Goal: Task Accomplishment & Management: Manage account settings

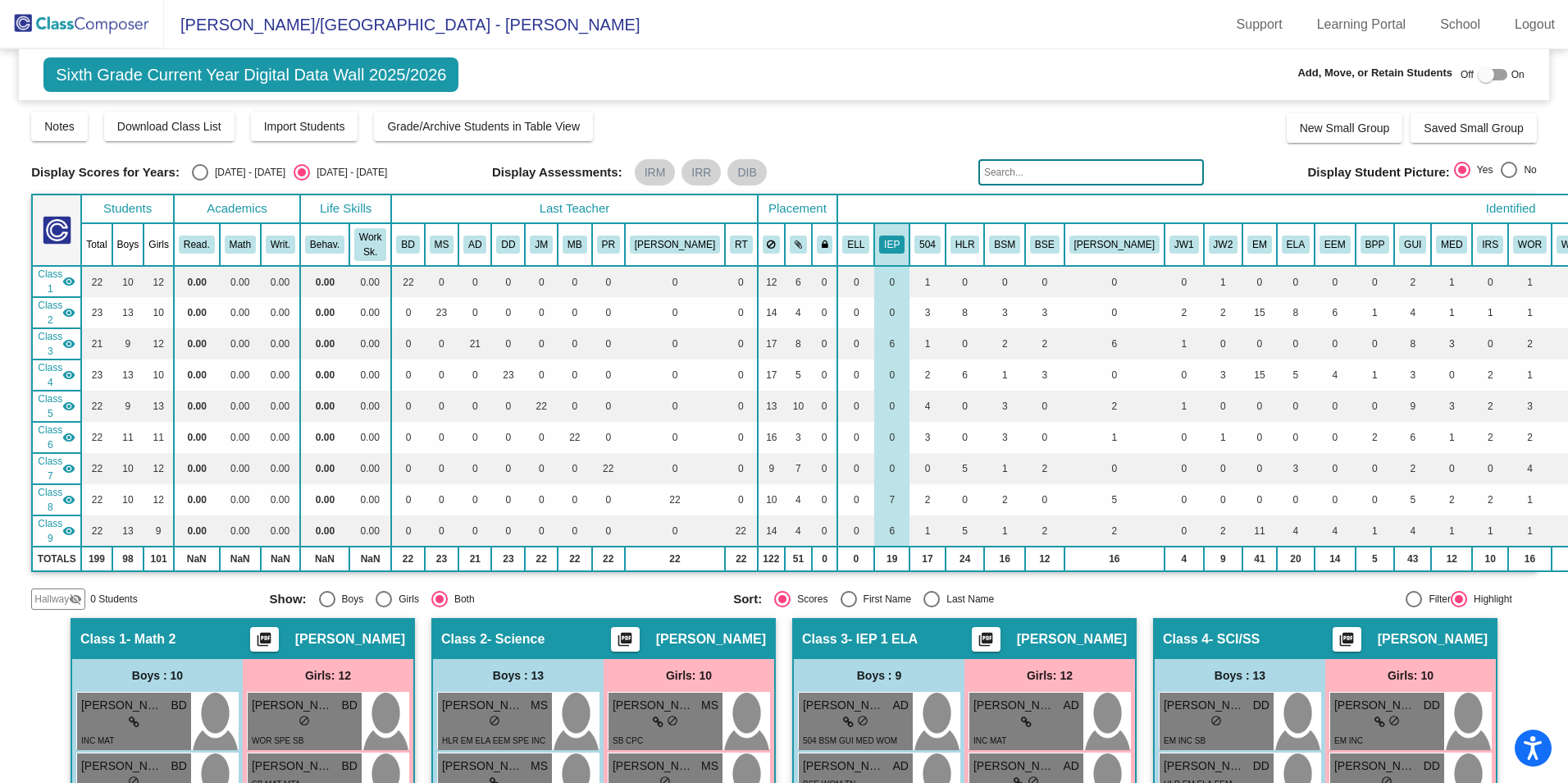
scroll to position [542, 0]
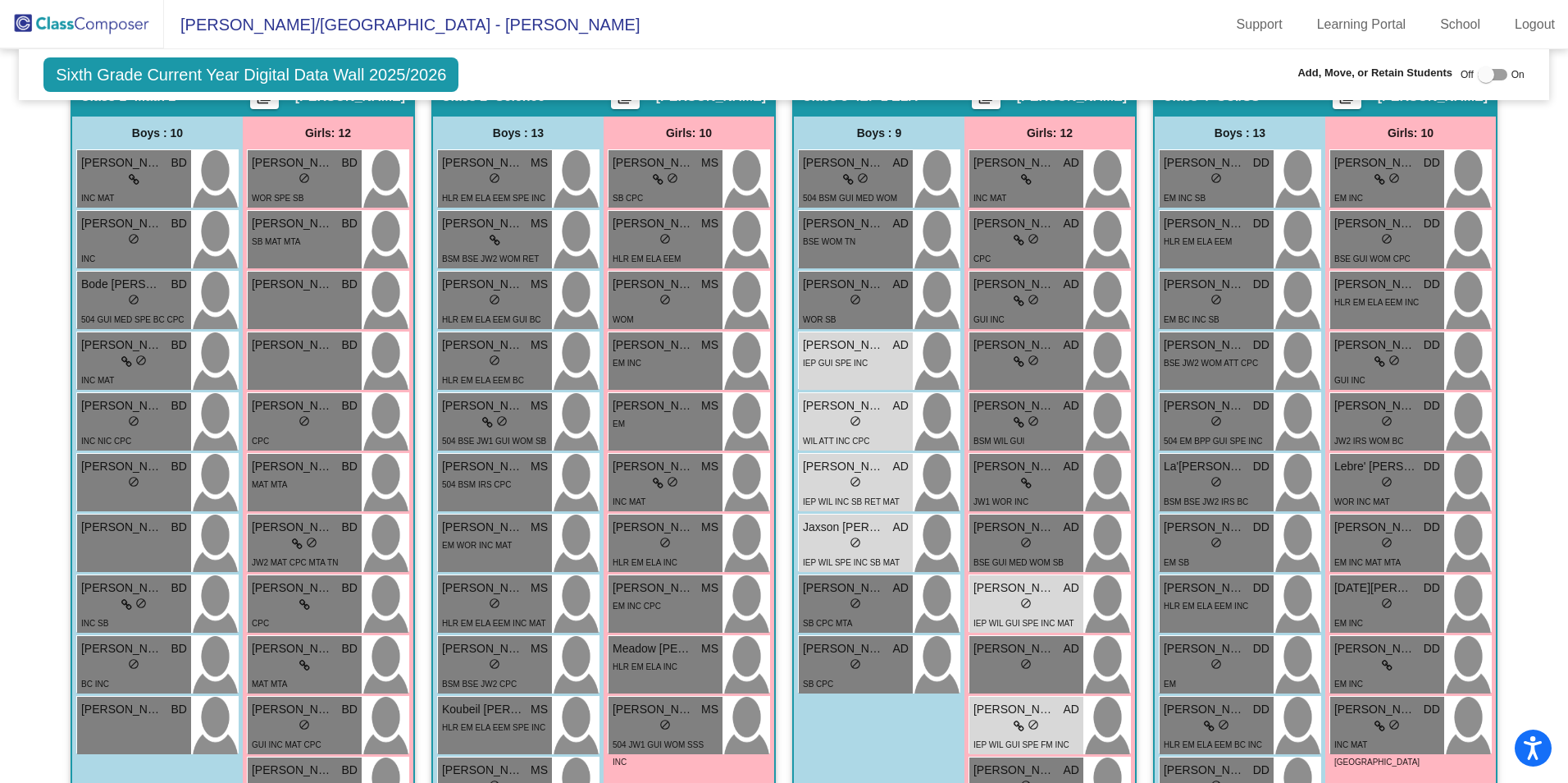
click at [48, 22] on img at bounding box center [82, 24] width 164 height 48
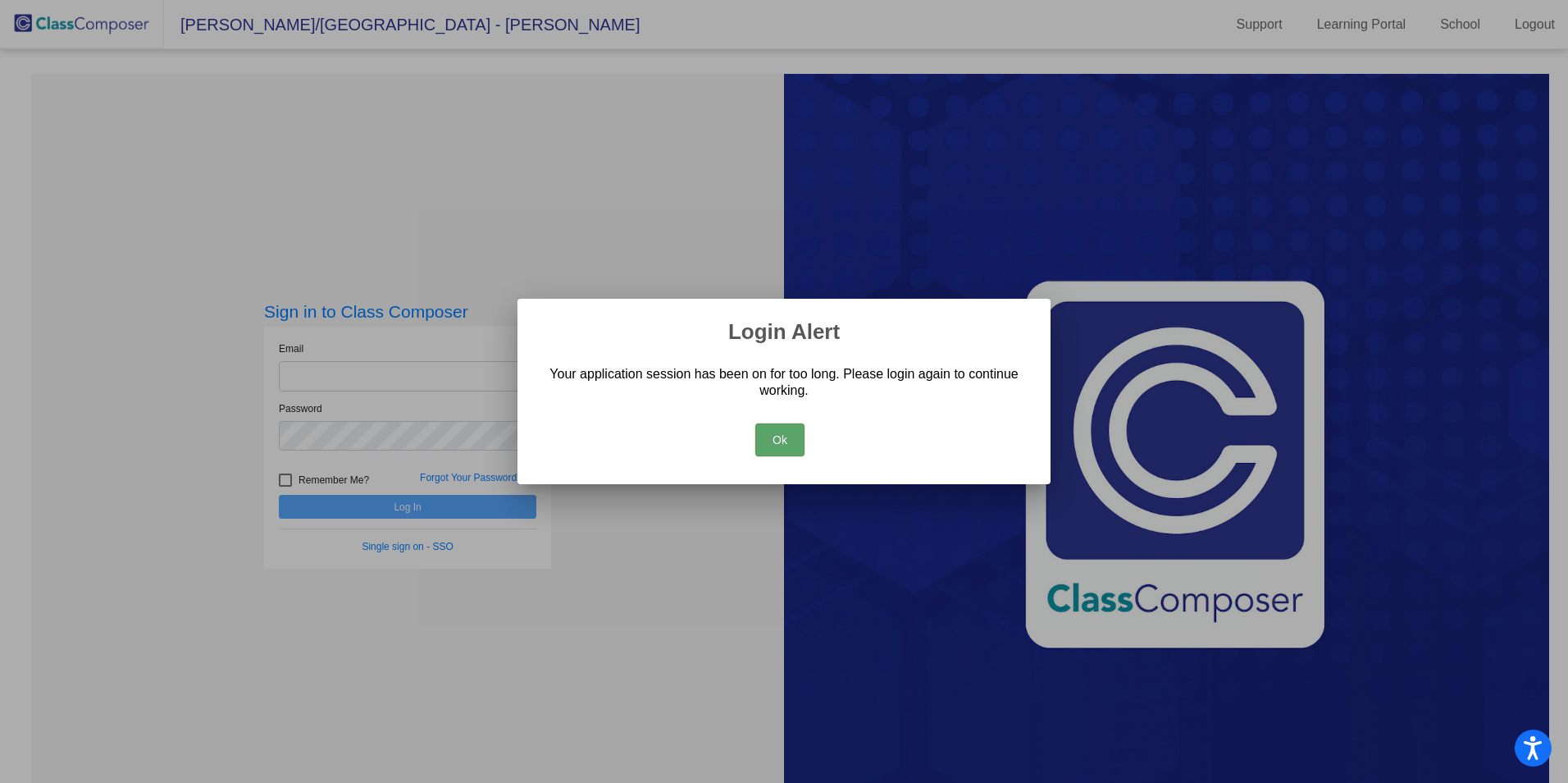
click at [780, 428] on button "Ok" at bounding box center [780, 440] width 49 height 33
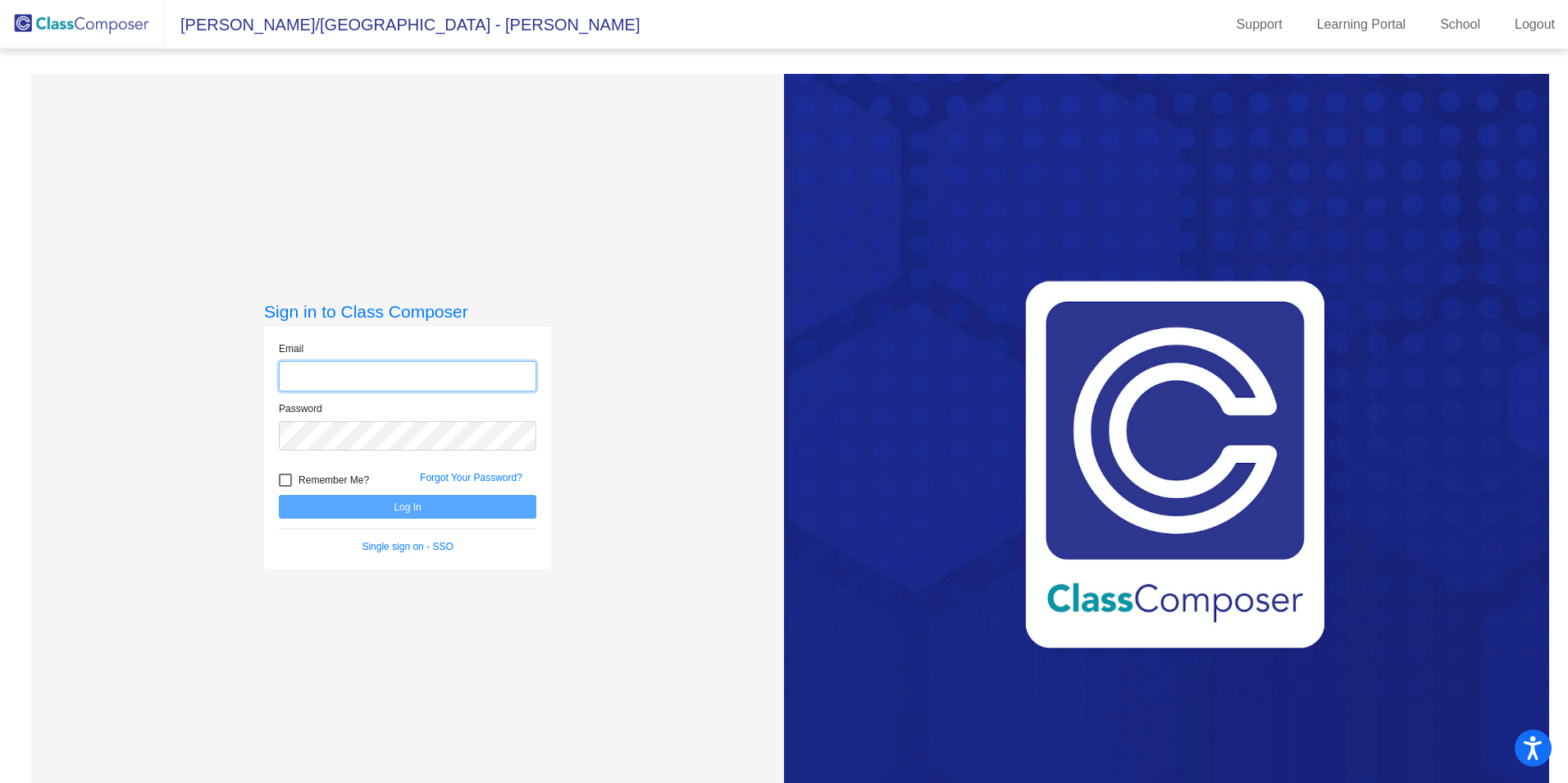
click at [497, 376] on input "email" at bounding box center [407, 376] width 258 height 31
type input "[EMAIL_ADDRESS][DOMAIN_NAME]"
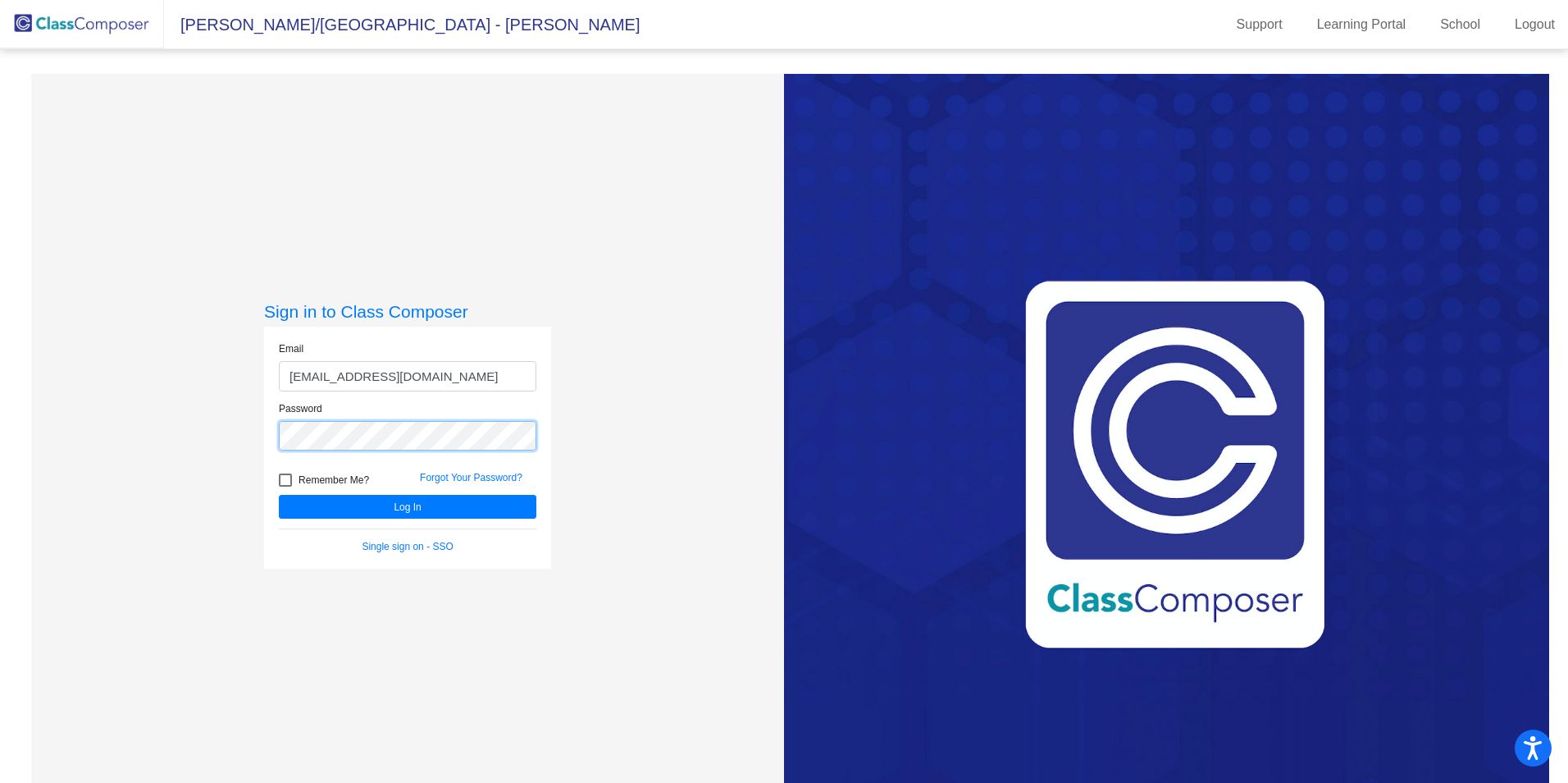
click at [279, 495] on button "Log In" at bounding box center [407, 506] width 258 height 23
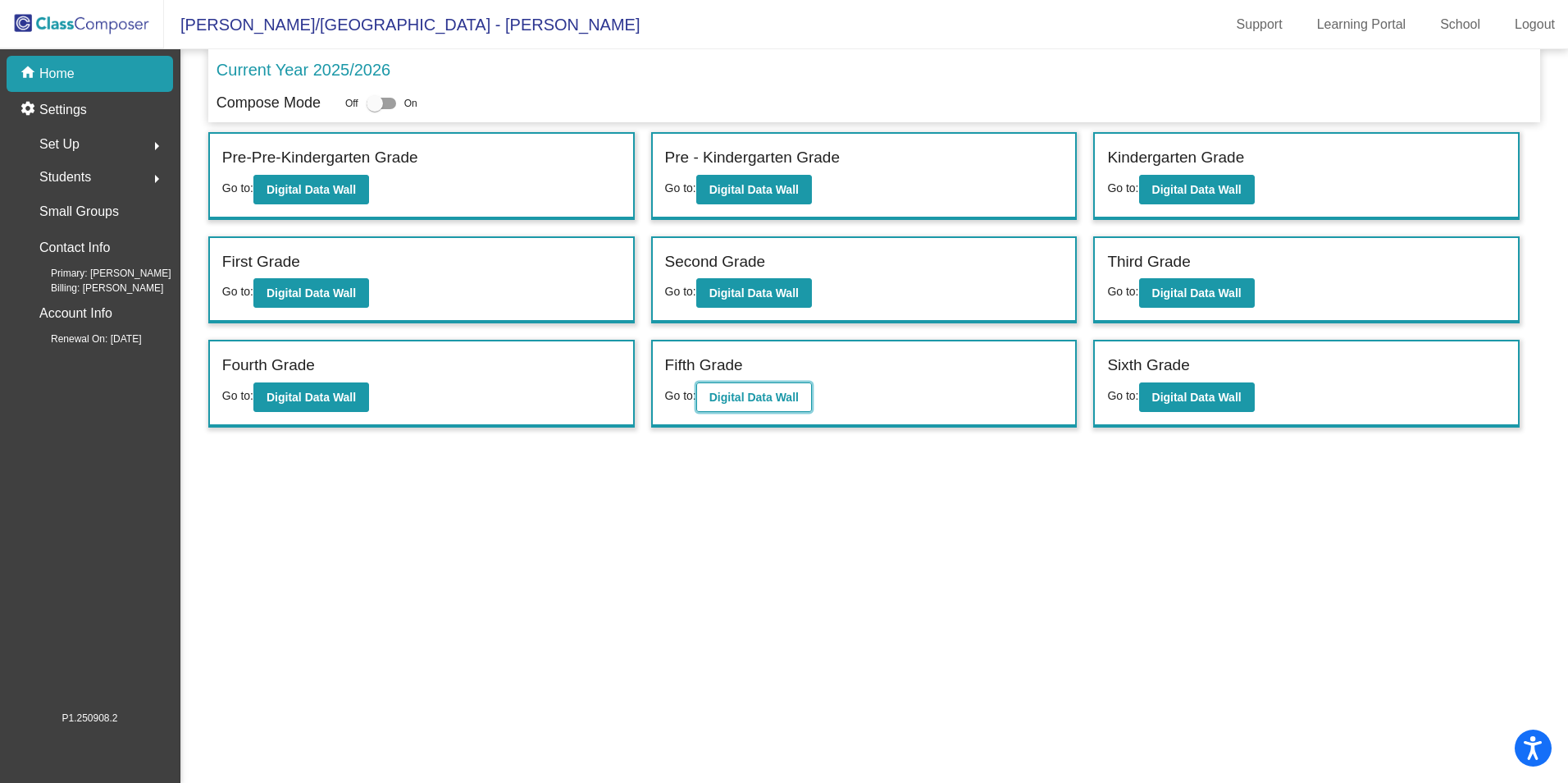
click at [747, 400] on b "Digital Data Wall" at bounding box center [754, 397] width 90 height 13
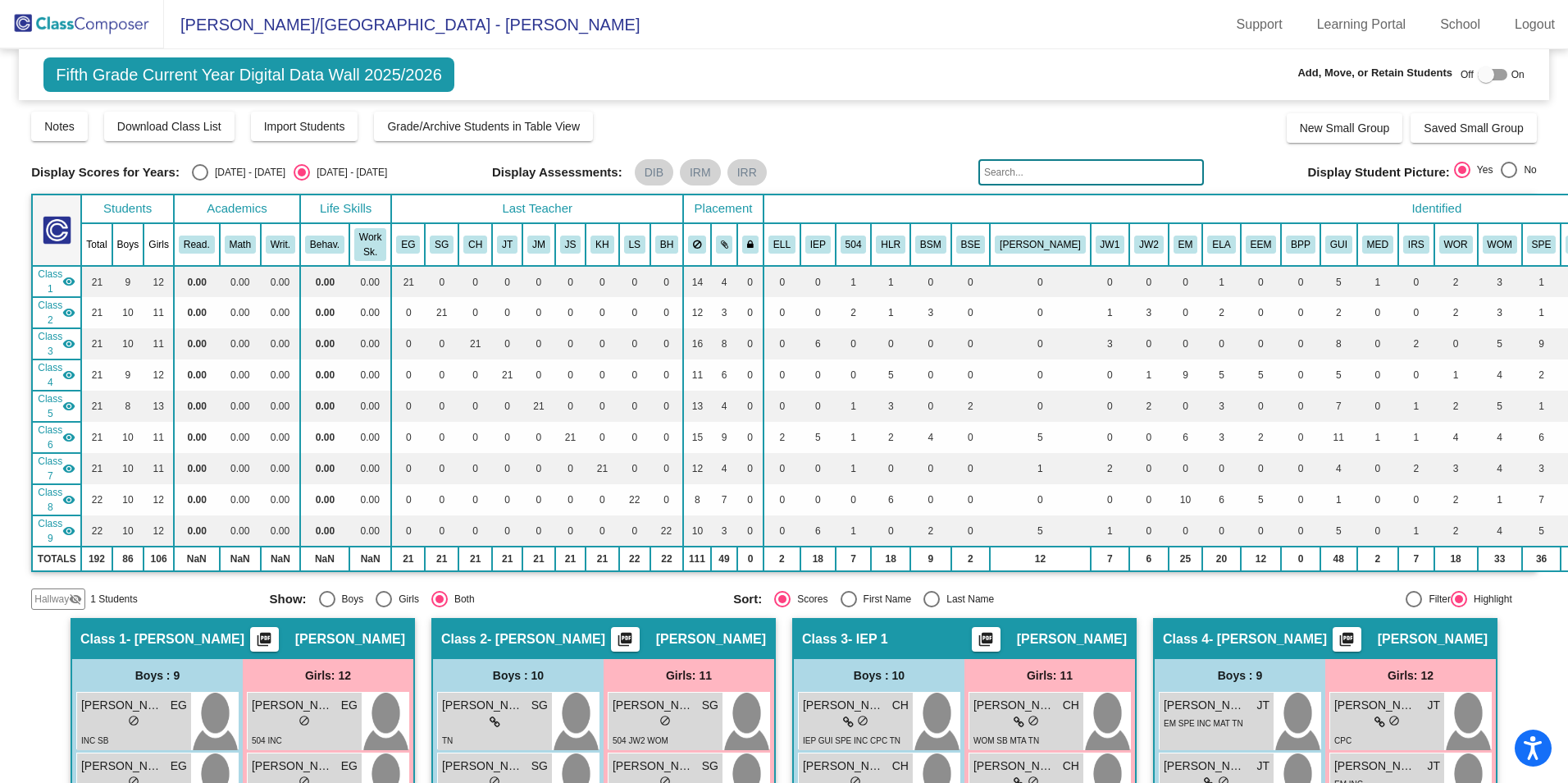
click at [1039, 178] on input "text" at bounding box center [1091, 172] width 225 height 26
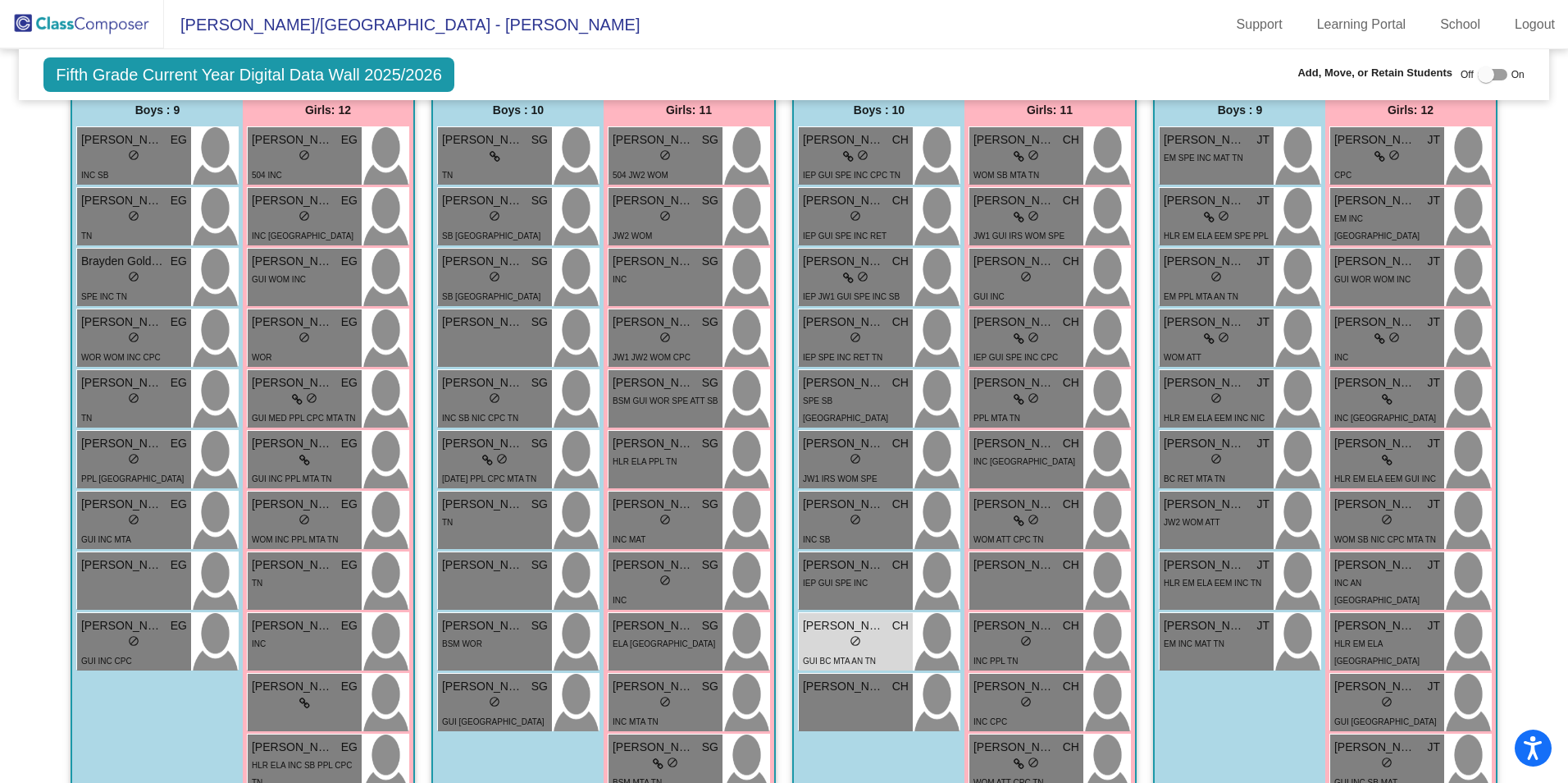
scroll to position [575, 0]
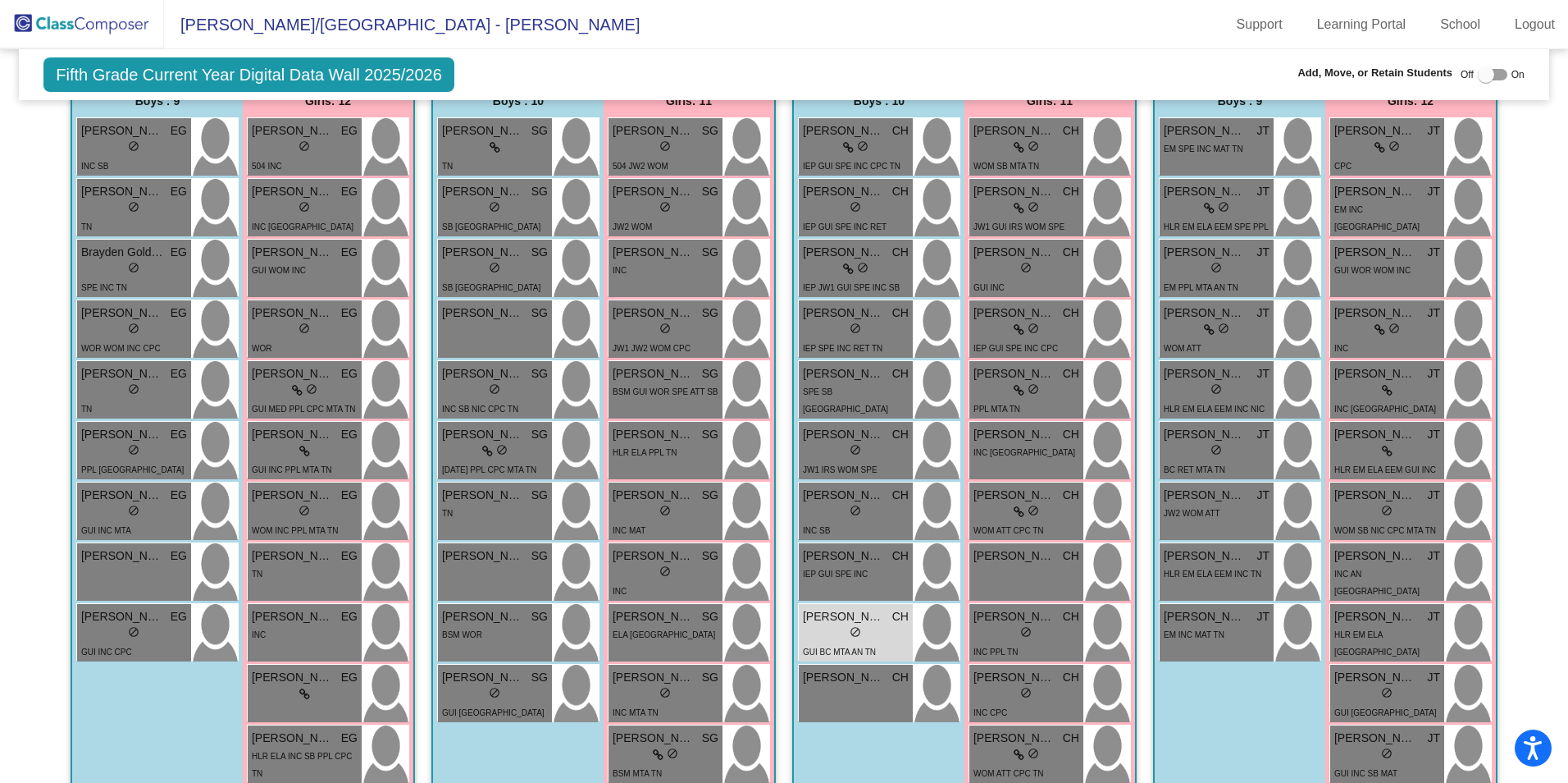
type input "[PERSON_NAME]"
click at [848, 620] on span "[PERSON_NAME]" at bounding box center [844, 616] width 82 height 17
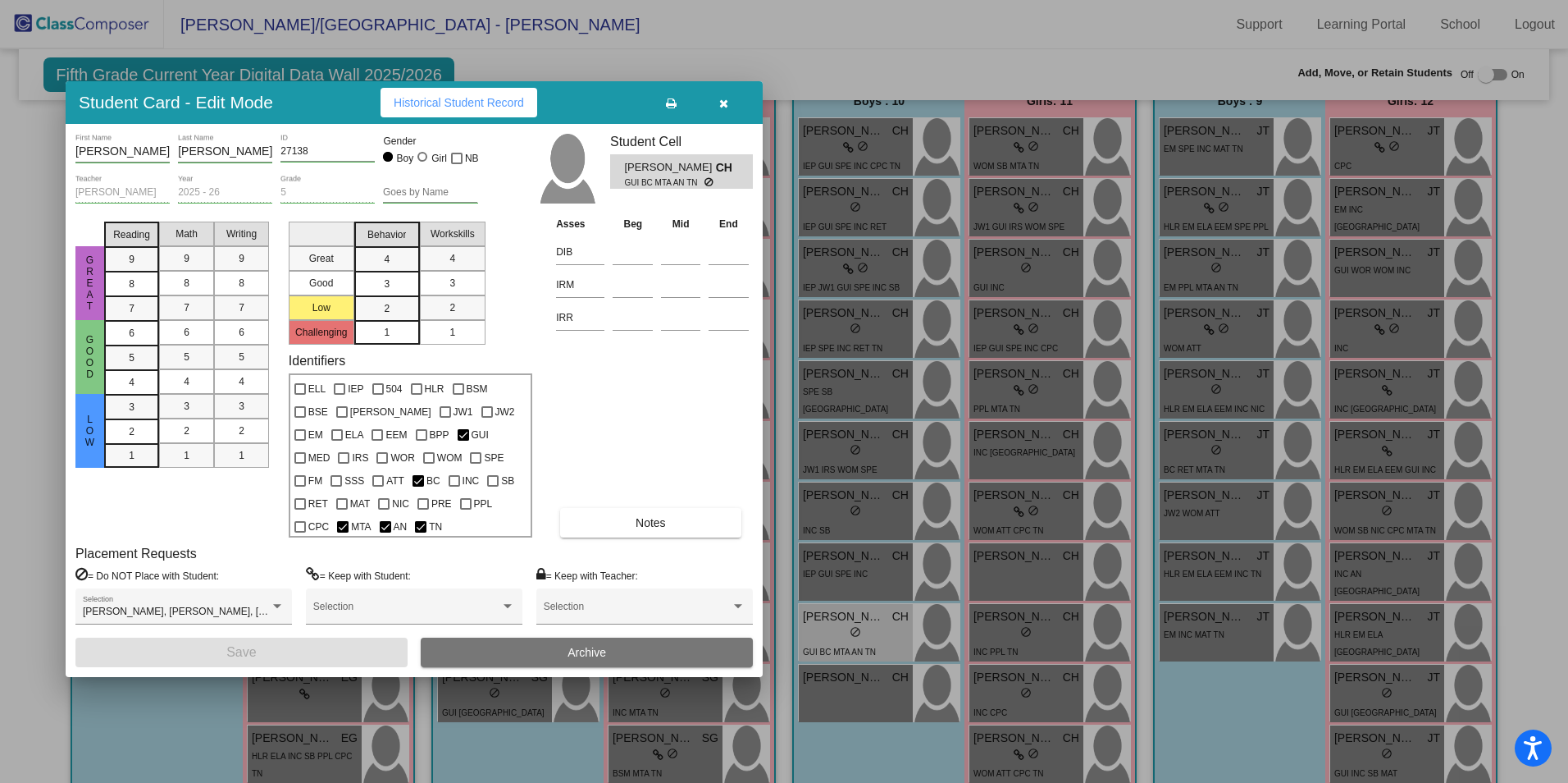
drag, startPoint x: 994, startPoint y: 136, endPoint x: 625, endPoint y: 123, distance: 369.2
click at [625, 123] on div "Student Card - Edit Mode Historical Student Record" at bounding box center [414, 102] width 697 height 43
click at [210, 595] on div "[PERSON_NAME], [PERSON_NAME], [PERSON_NAME], [PERSON_NAME], [PERSON_NAME], [PER…" at bounding box center [183, 610] width 202 height 30
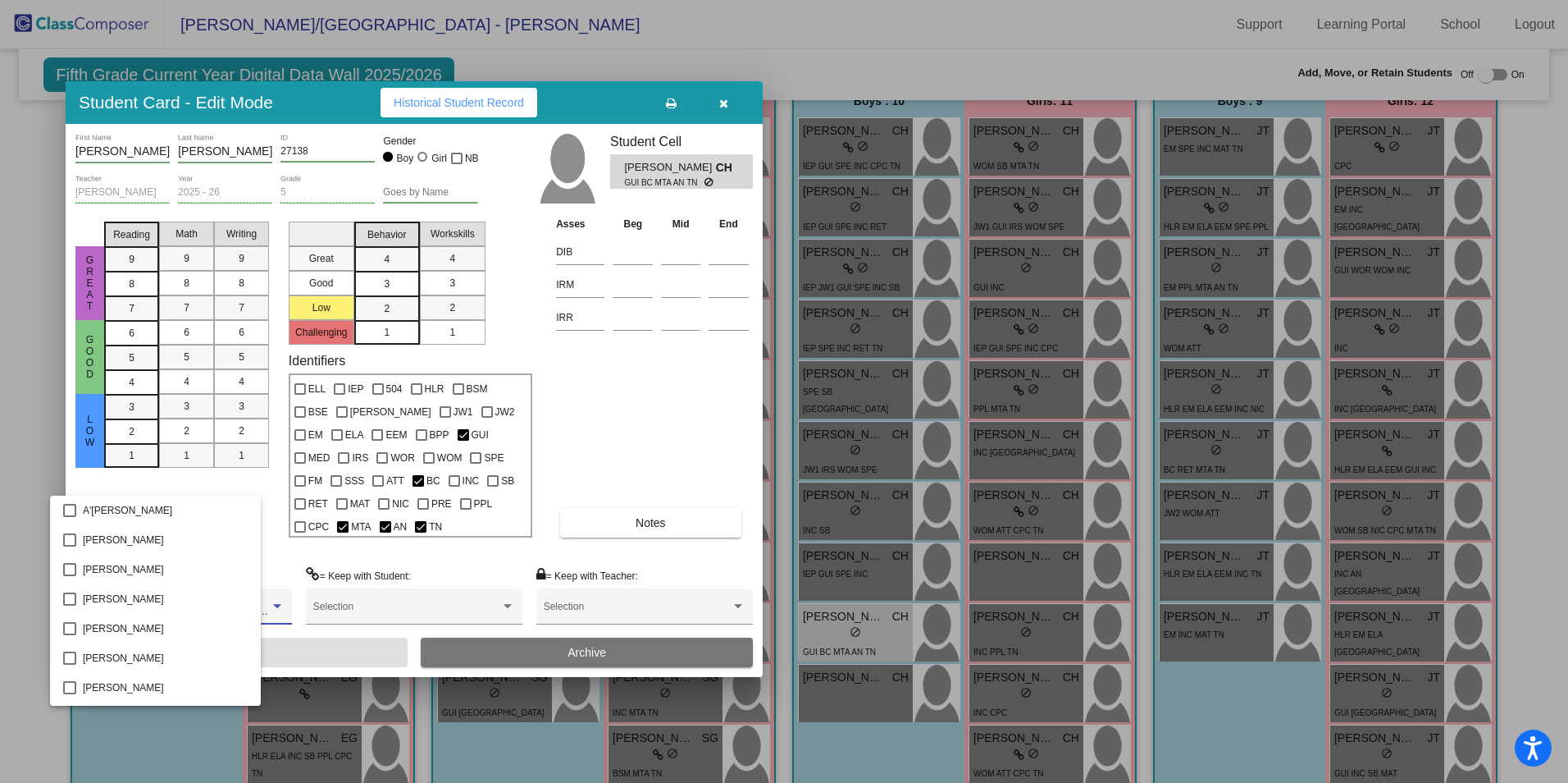
scroll to position [1328, 0]
click at [201, 593] on span "[PERSON_NAME]" at bounding box center [191, 600] width 217 height 30
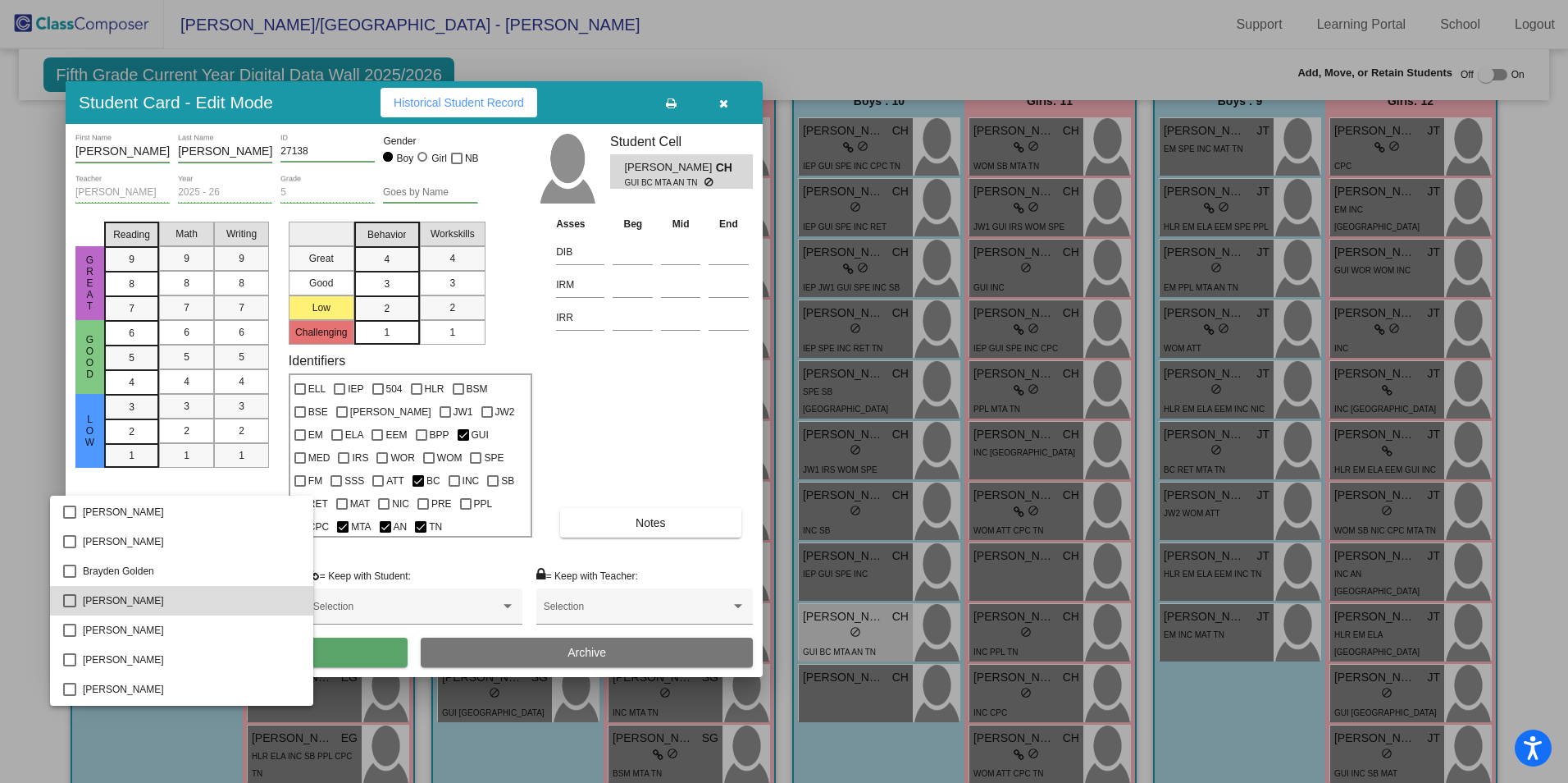
click at [201, 593] on span "[PERSON_NAME]" at bounding box center [191, 600] width 217 height 30
click at [349, 532] on div at bounding box center [784, 392] width 1568 height 783
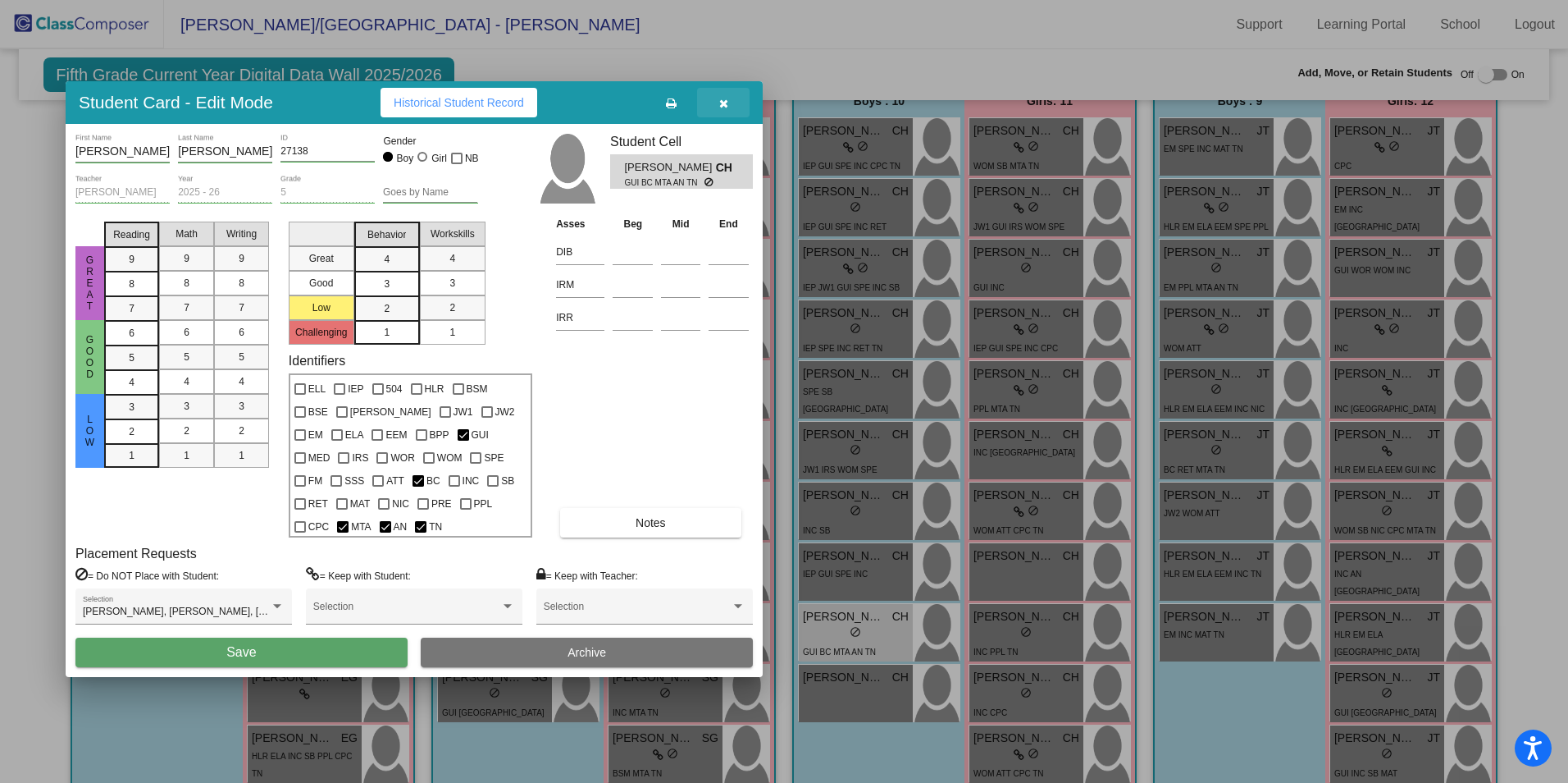
click at [719, 110] on icon "button" at bounding box center [723, 103] width 9 height 12
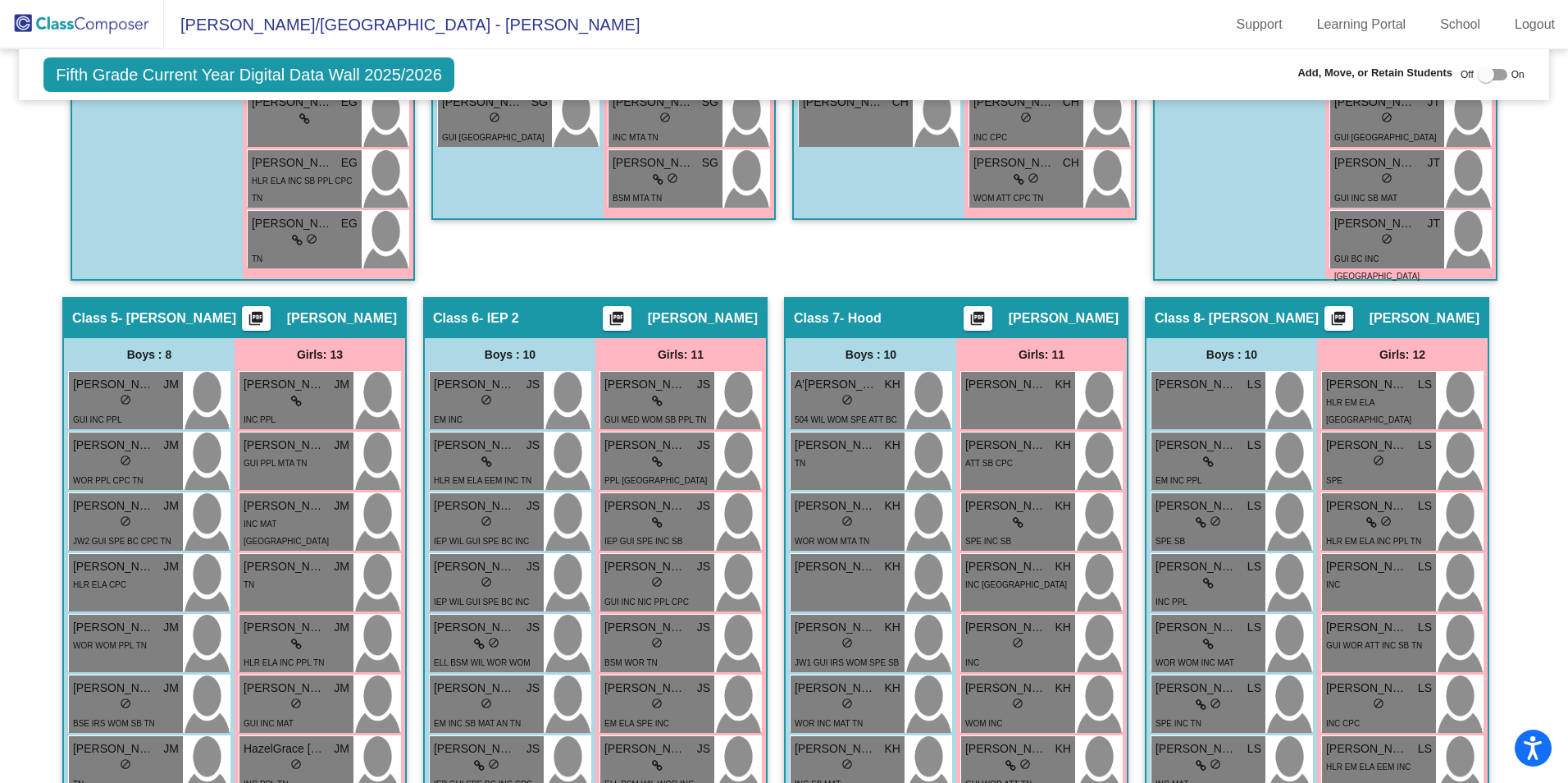
scroll to position [1148, 0]
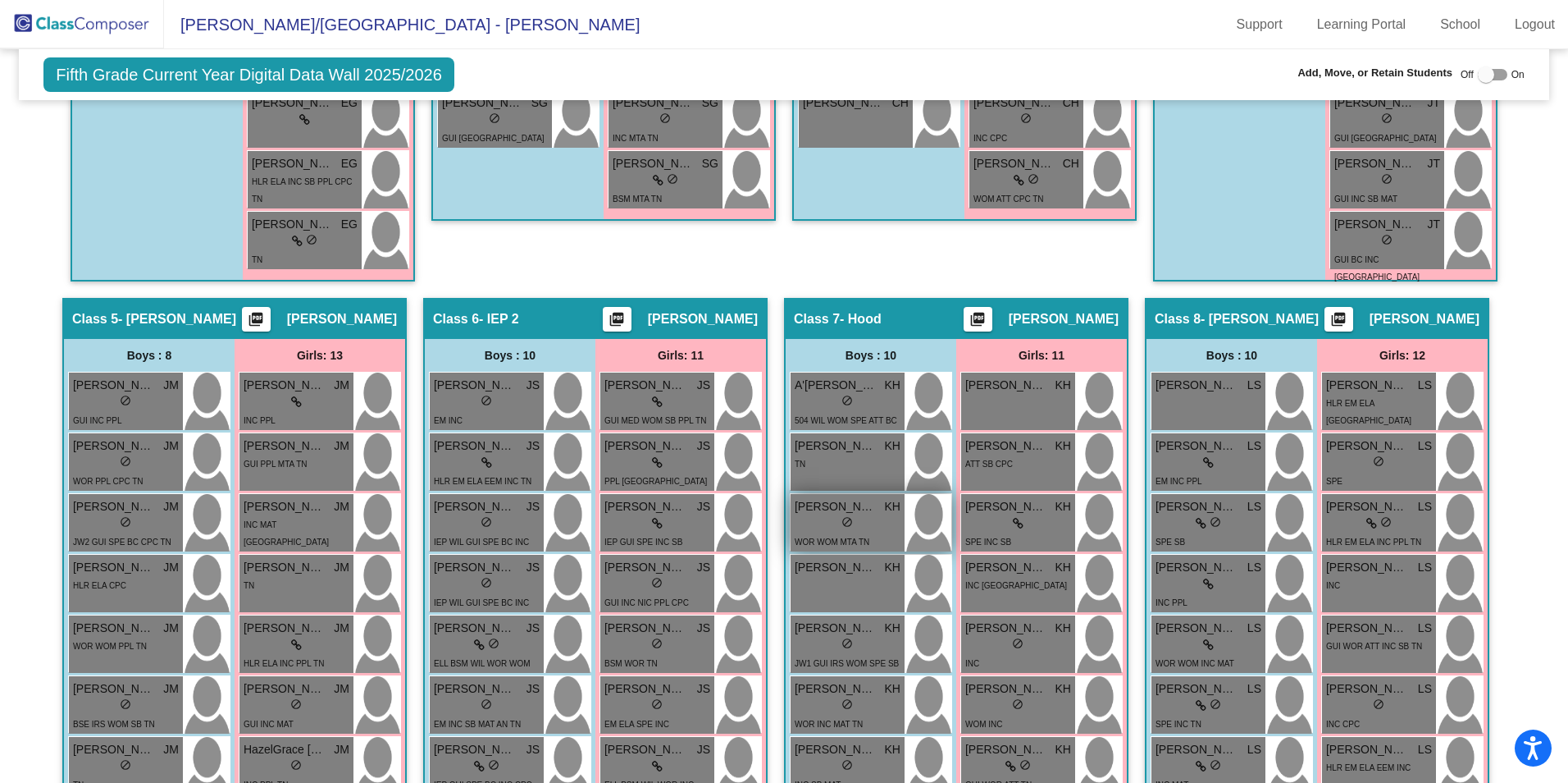
click at [871, 523] on div "lock do_not_disturb_alt" at bounding box center [847, 523] width 106 height 17
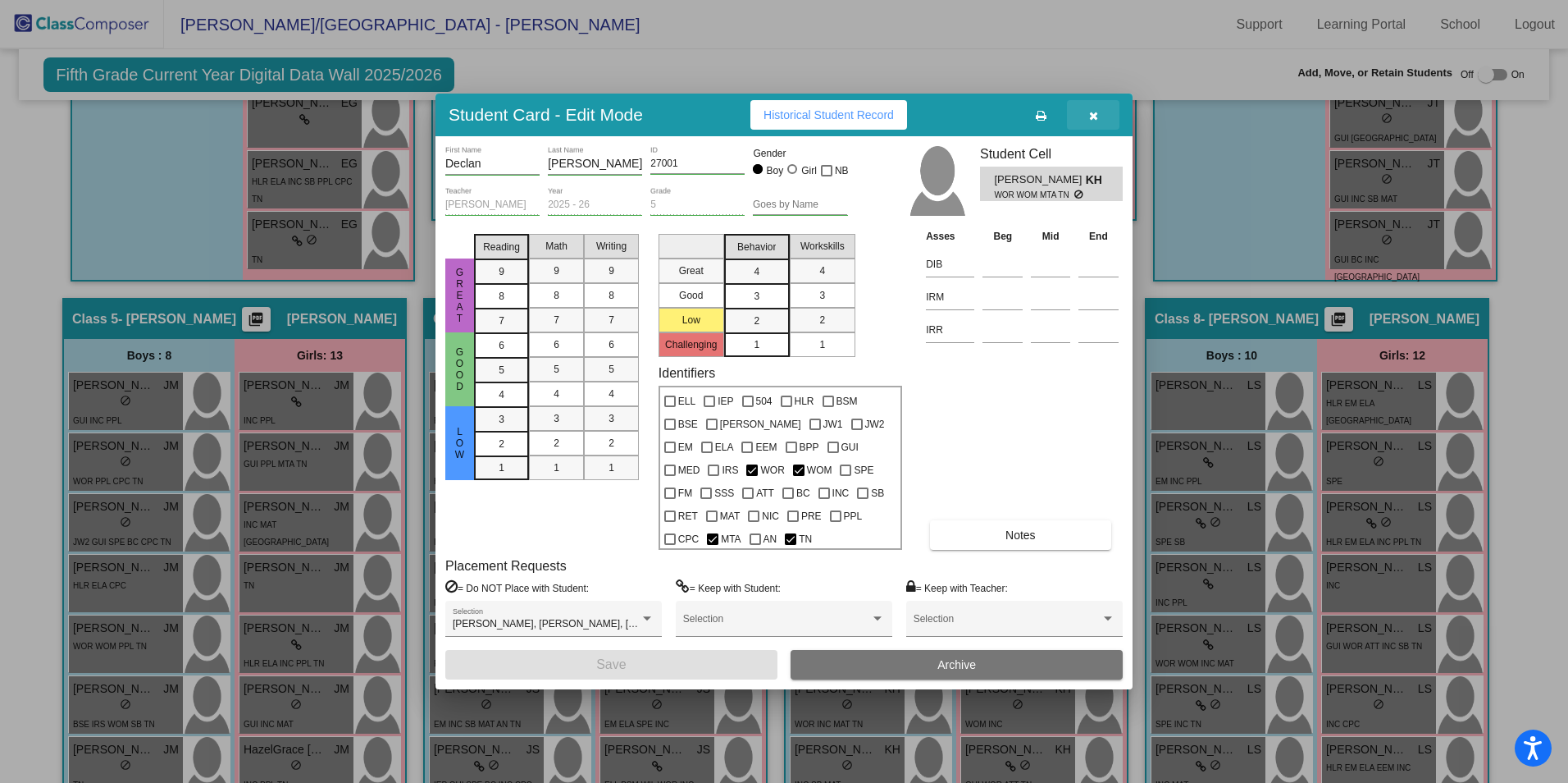
click at [1092, 121] on icon "button" at bounding box center [1094, 115] width 9 height 12
